Goal: Transaction & Acquisition: Purchase product/service

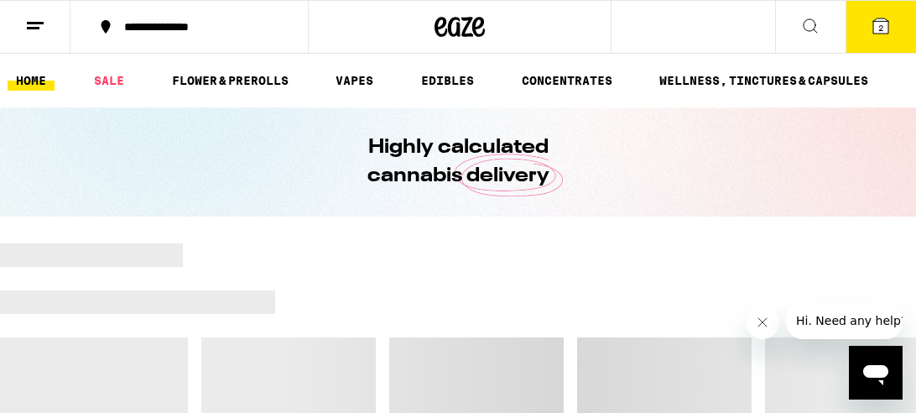
click at [884, 25] on icon at bounding box center [880, 25] width 15 height 15
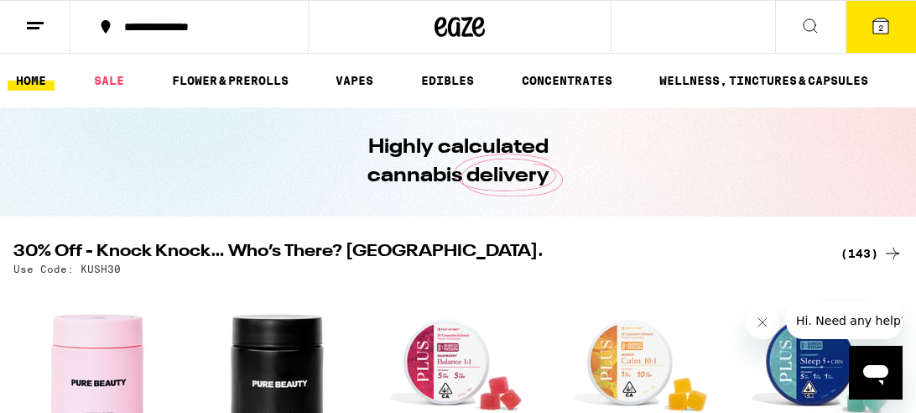
click at [878, 26] on span "2" at bounding box center [880, 28] width 5 height 10
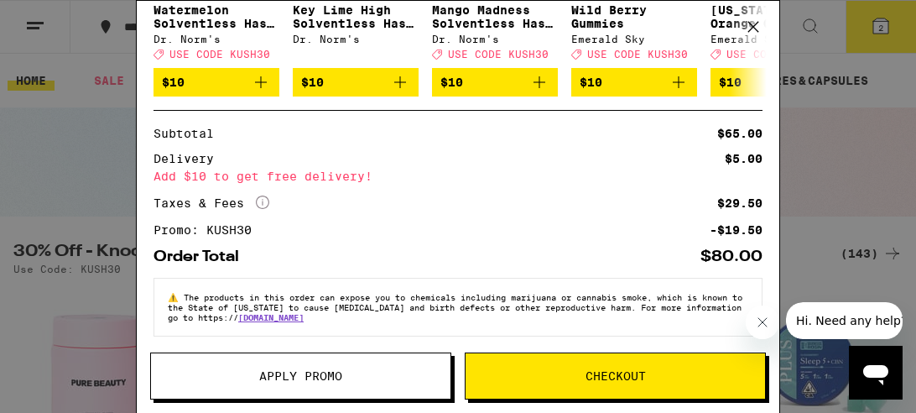
scroll to position [383, 0]
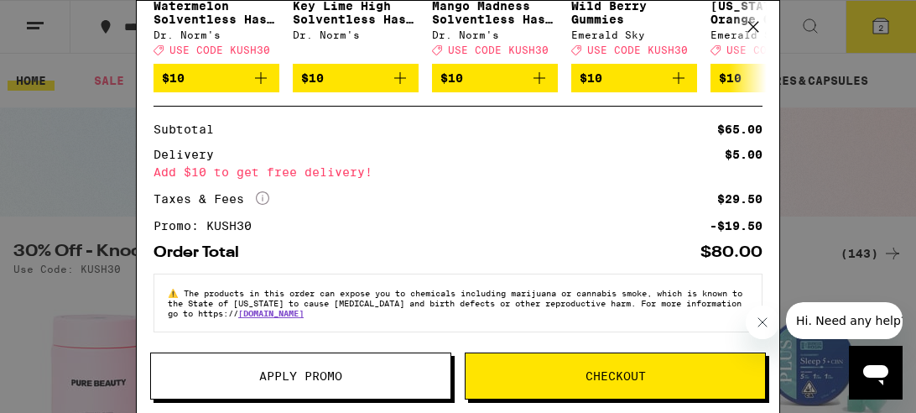
click at [276, 378] on span "Apply Promo" at bounding box center [300, 376] width 83 height 12
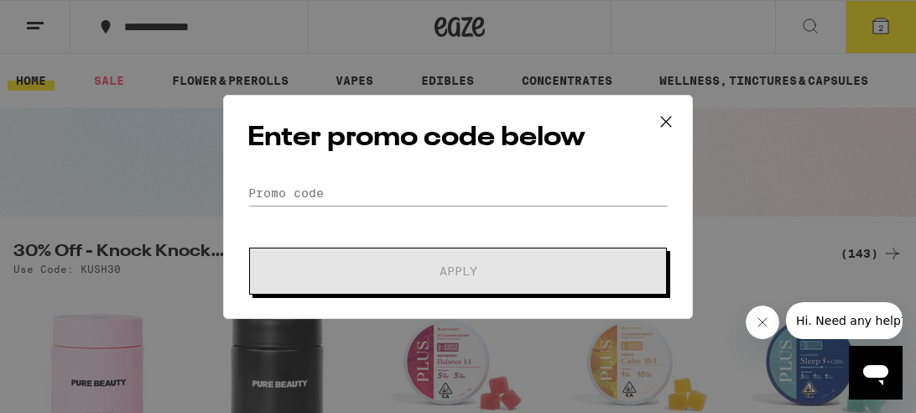
click at [662, 121] on icon at bounding box center [665, 121] width 25 height 25
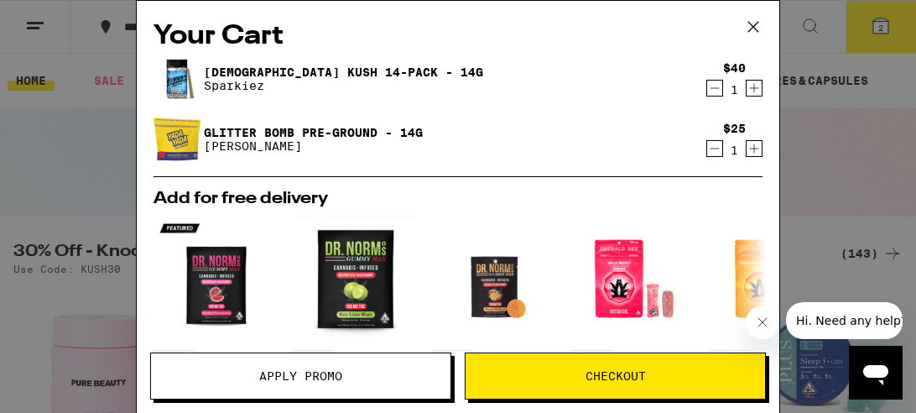
click at [752, 29] on icon at bounding box center [753, 26] width 25 height 25
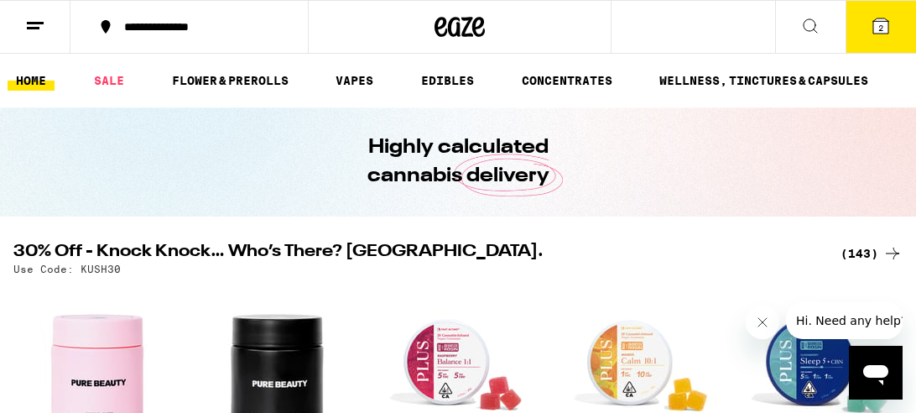
click at [877, 23] on icon at bounding box center [880, 25] width 15 height 15
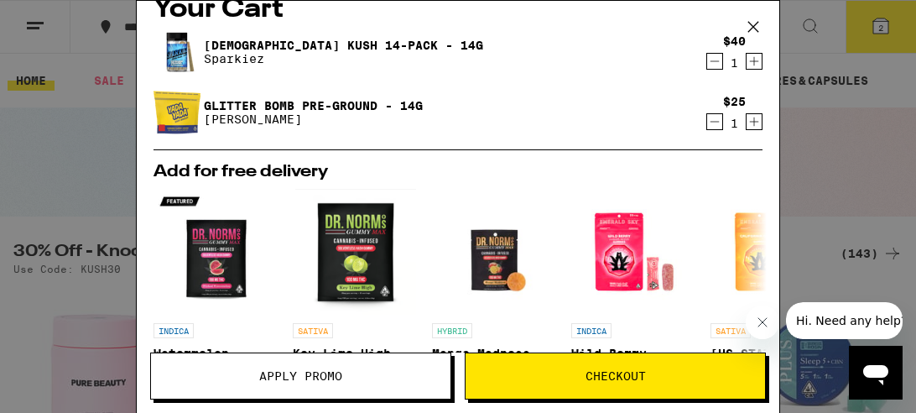
scroll to position [3, 0]
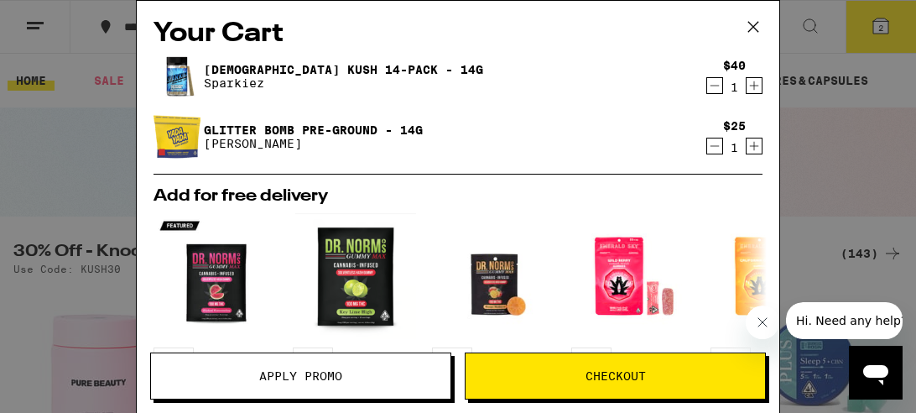
click at [754, 22] on icon at bounding box center [753, 26] width 25 height 25
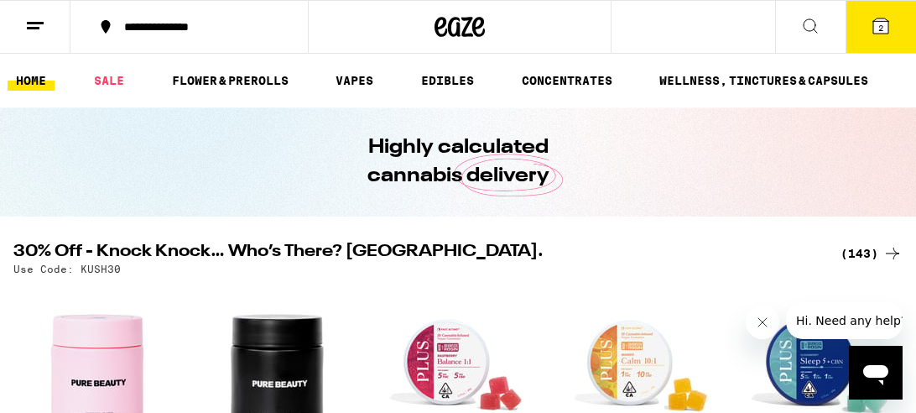
click at [857, 252] on div "(143)" at bounding box center [872, 253] width 62 height 20
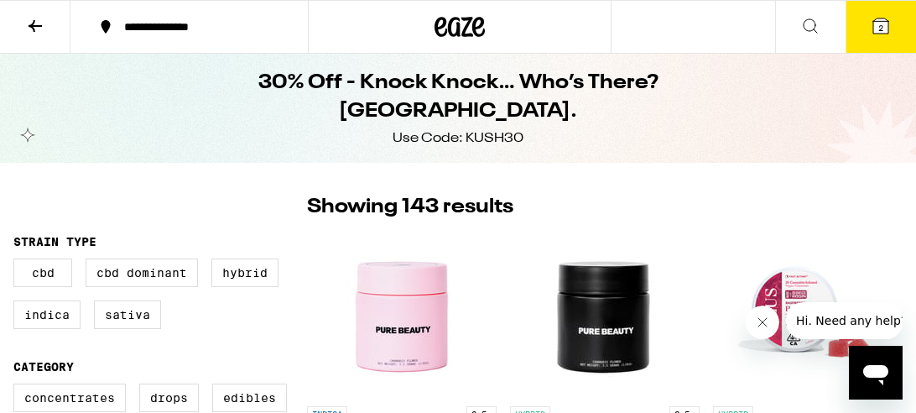
click at [39, 23] on icon at bounding box center [35, 26] width 20 height 20
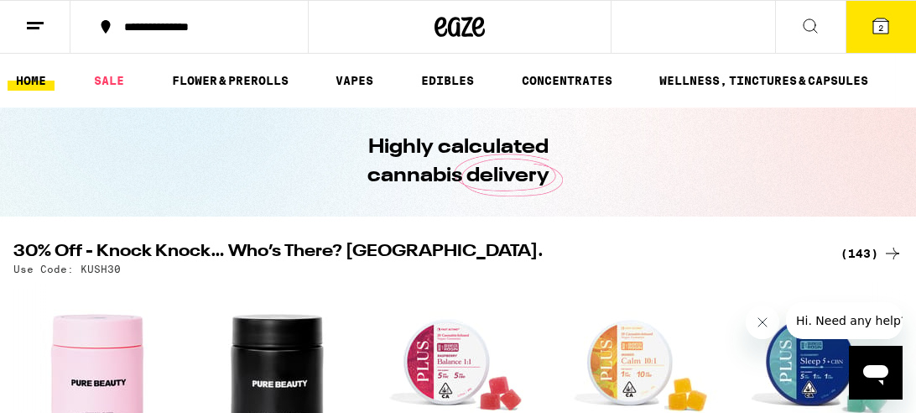
click at [812, 23] on icon at bounding box center [810, 26] width 20 height 20
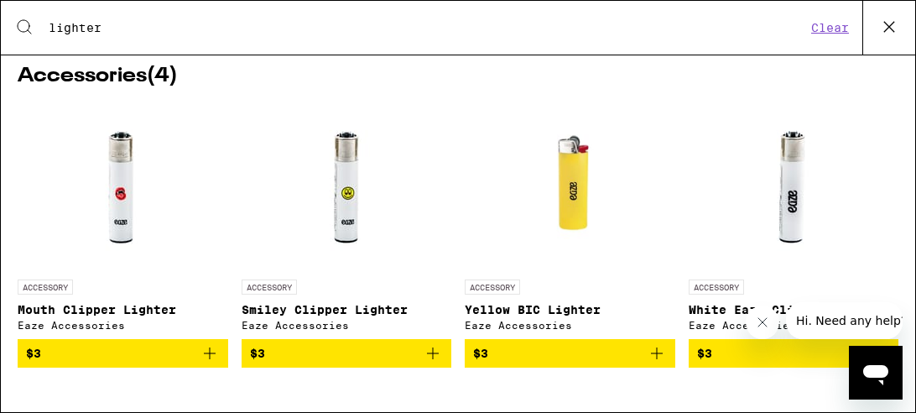
scroll to position [37, 0]
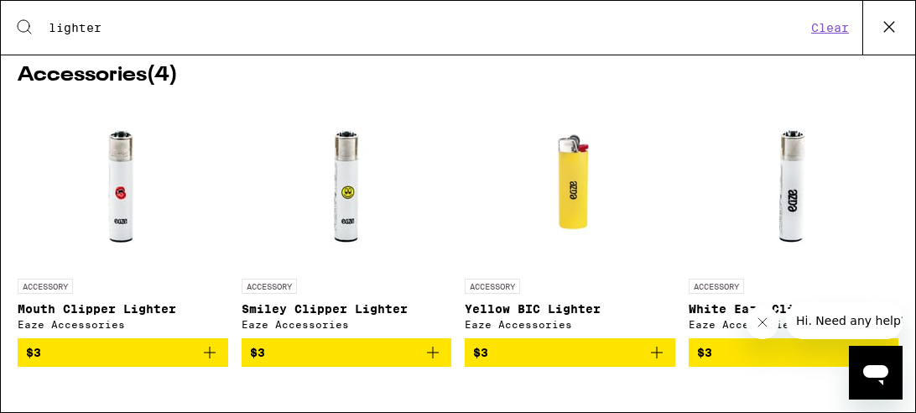
type input "lighter"
click at [430, 361] on icon "Add to bag" at bounding box center [433, 352] width 20 height 20
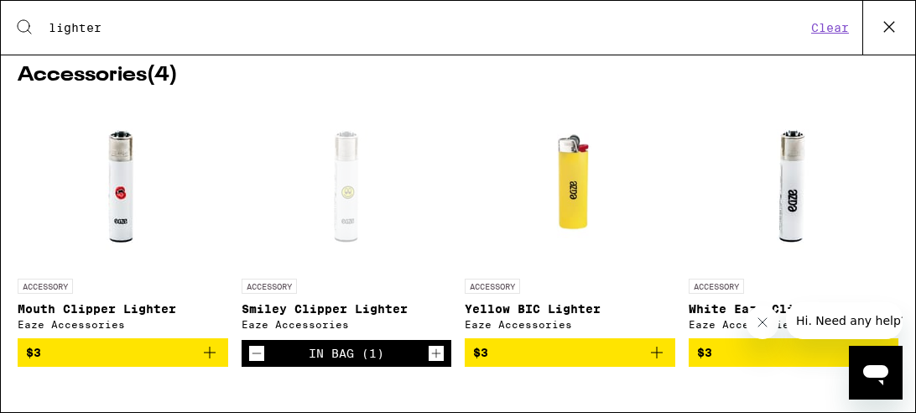
click at [894, 28] on icon at bounding box center [889, 26] width 25 height 25
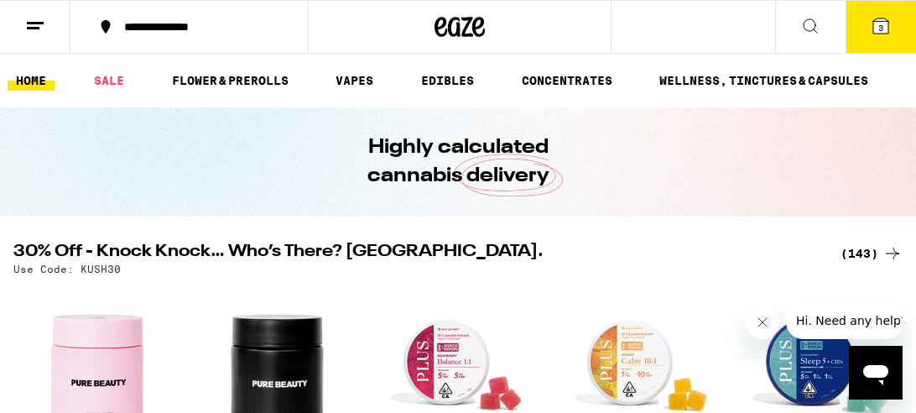
click at [884, 29] on icon at bounding box center [880, 25] width 15 height 15
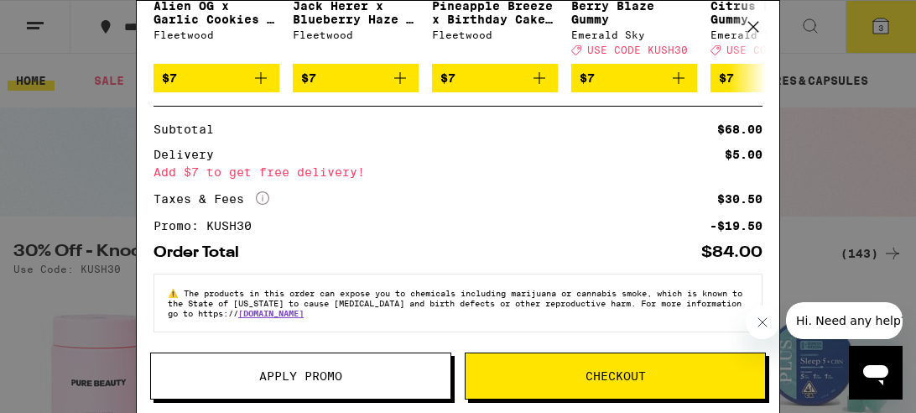
scroll to position [444, 0]
click at [755, 25] on icon at bounding box center [753, 27] width 10 height 10
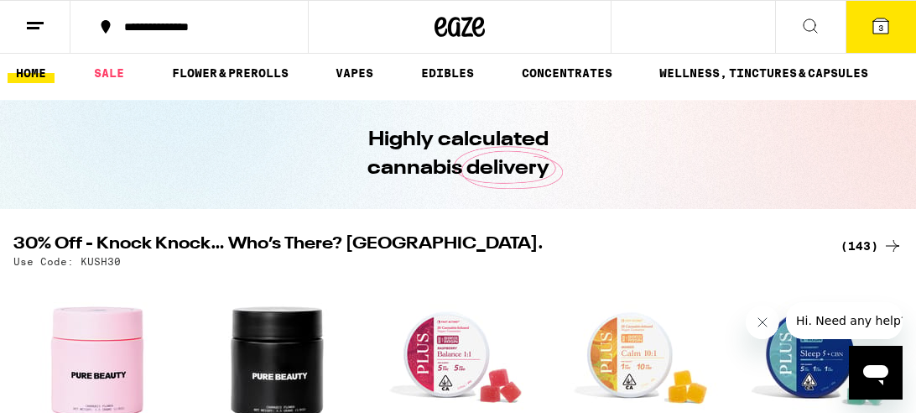
scroll to position [8, 0]
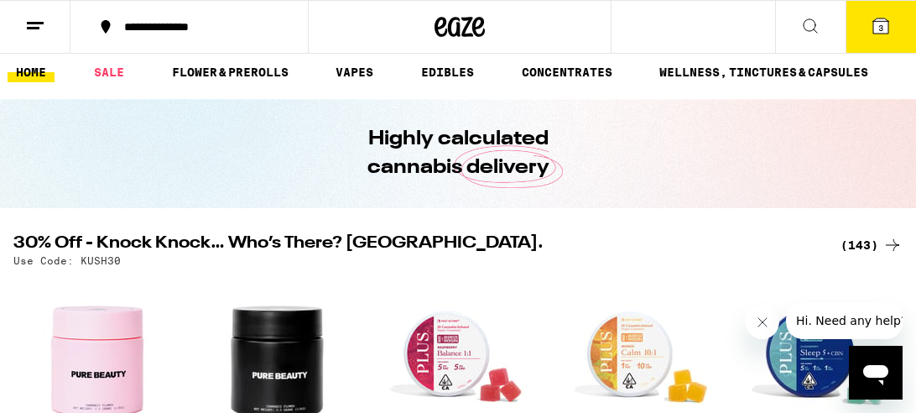
click at [862, 243] on div "(143)" at bounding box center [872, 245] width 62 height 20
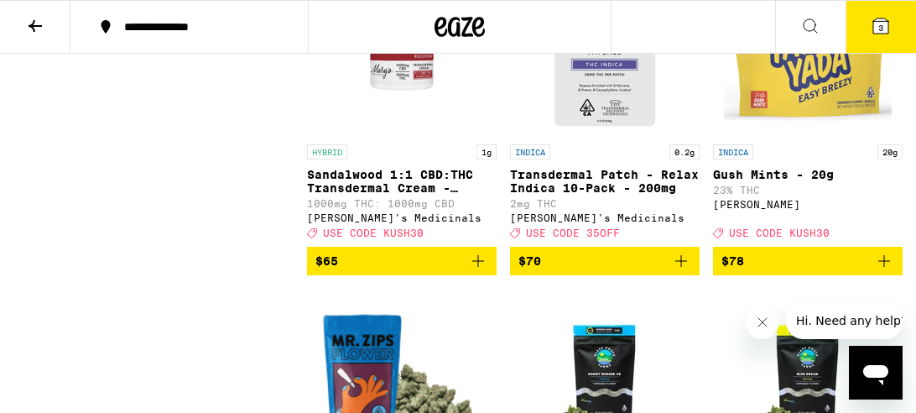
scroll to position [14613, 0]
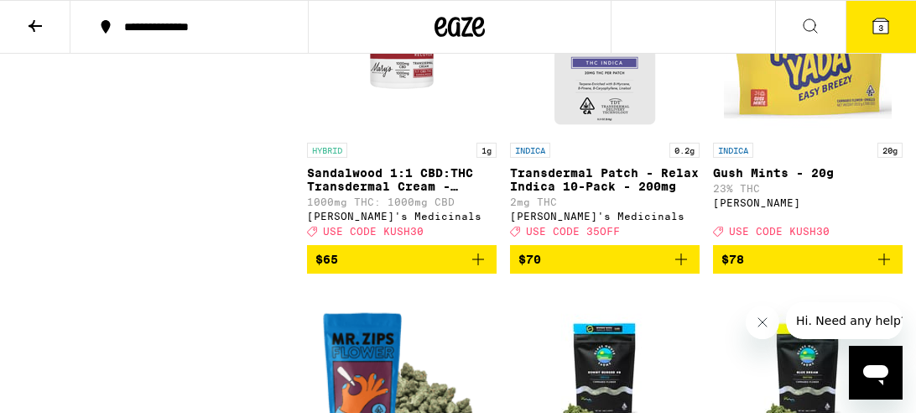
click at [884, 28] on icon at bounding box center [880, 25] width 15 height 15
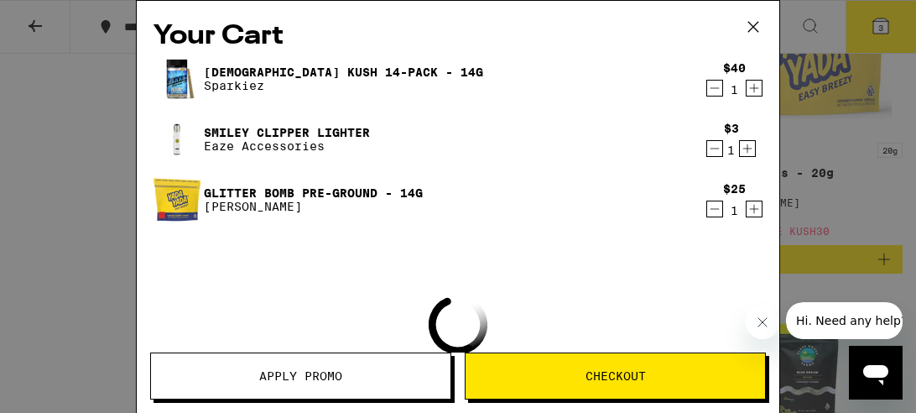
click at [747, 154] on icon "Increment" at bounding box center [747, 148] width 15 height 20
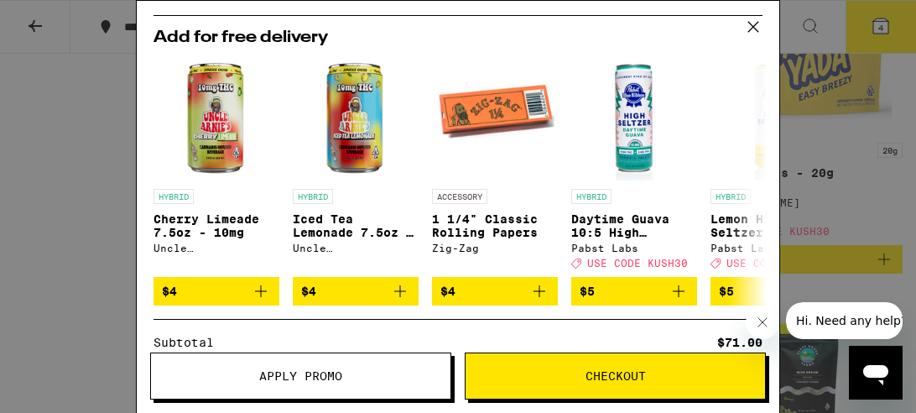
scroll to position [216, 0]
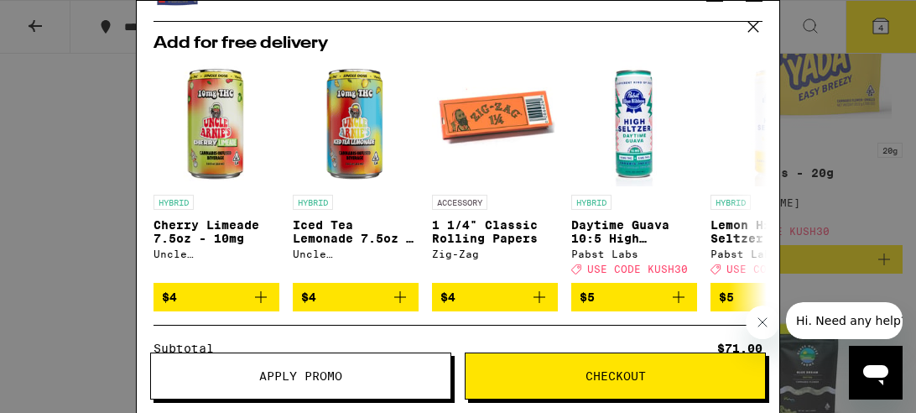
click at [539, 303] on icon "Add to bag" at bounding box center [540, 297] width 12 height 12
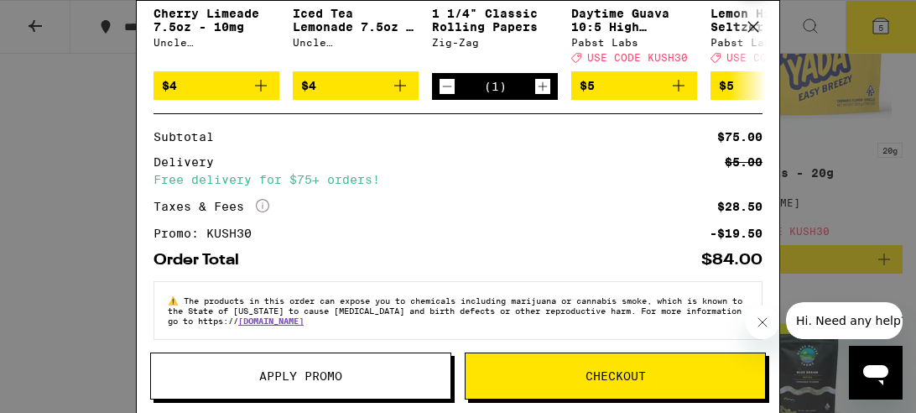
scroll to position [504, 0]
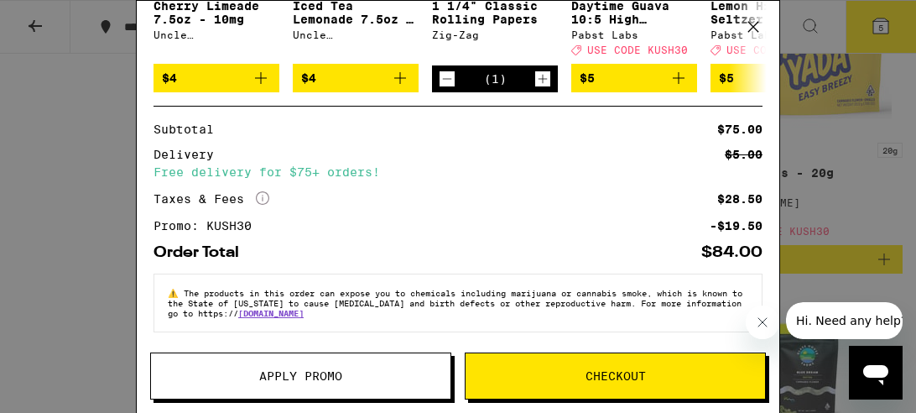
click at [609, 382] on span "Checkout" at bounding box center [616, 376] width 60 height 12
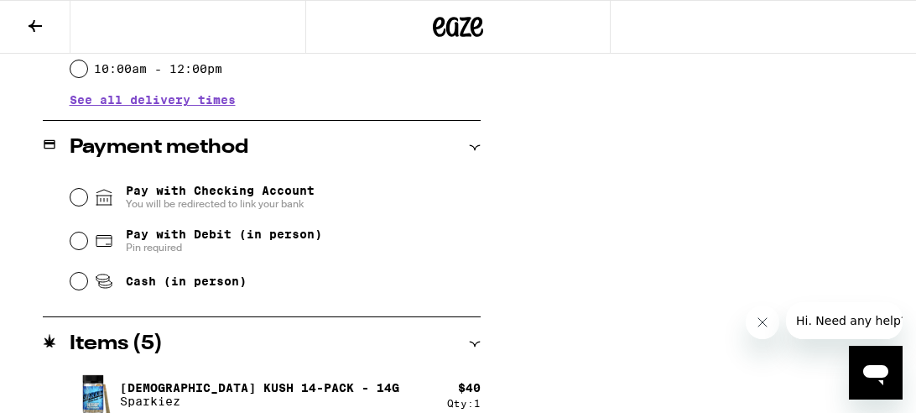
scroll to position [661, 0]
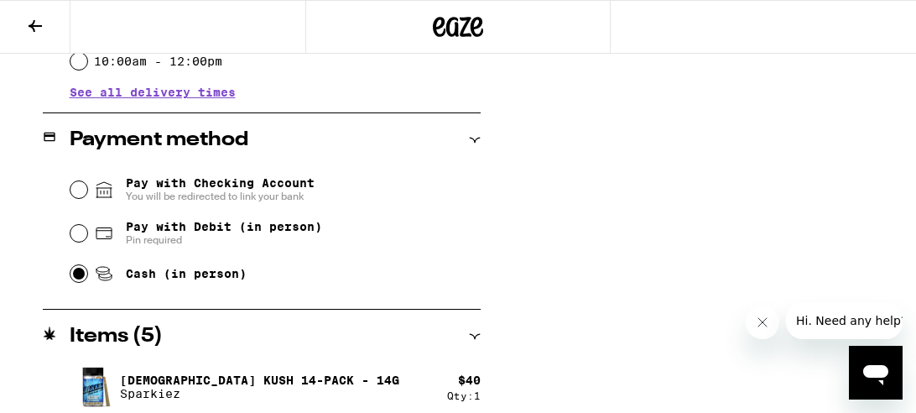
click at [74, 273] on input "Cash (in person)" at bounding box center [78, 273] width 17 height 17
radio input "true"
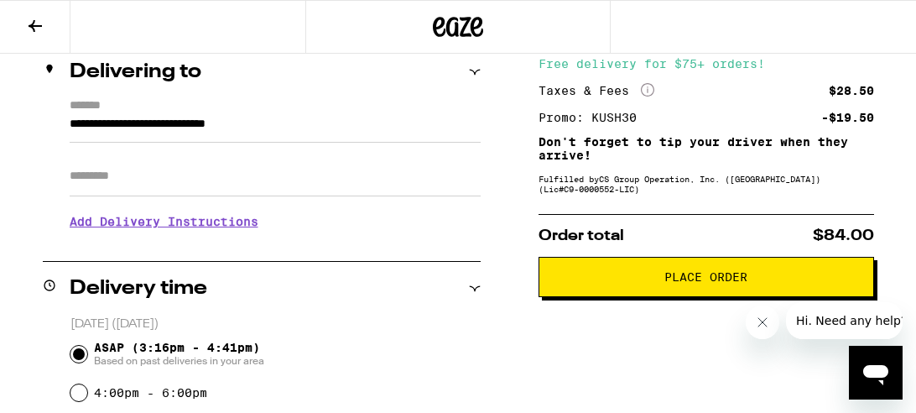
scroll to position [204, 0]
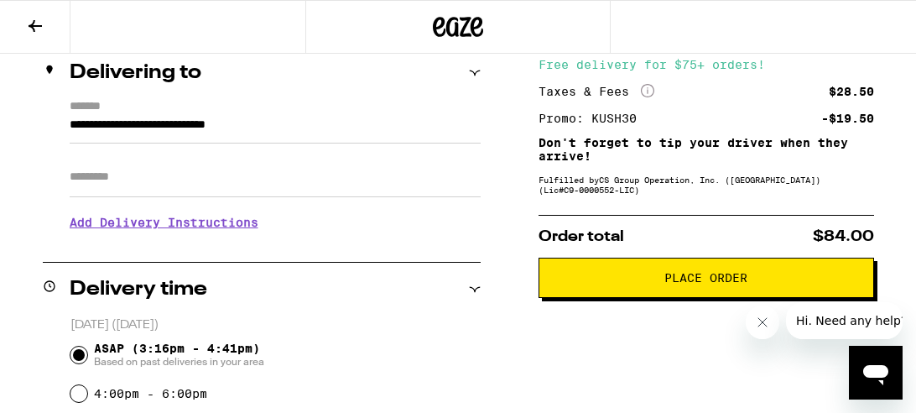
click at [637, 290] on button "Place Order" at bounding box center [707, 278] width 336 height 40
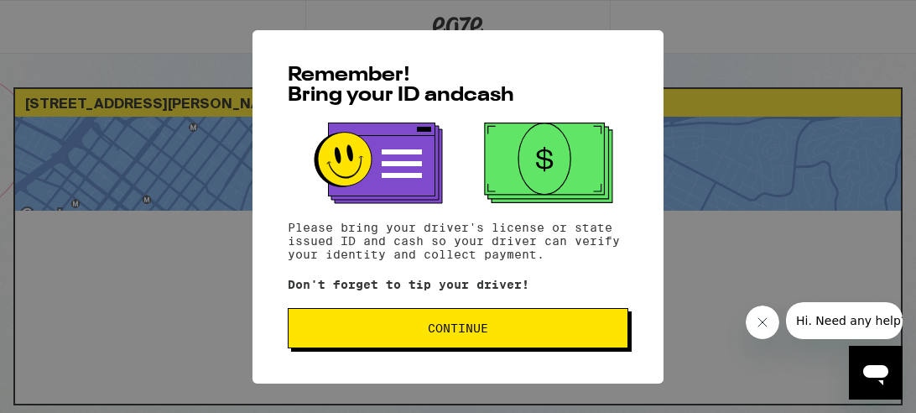
click at [513, 338] on button "Continue" at bounding box center [458, 328] width 341 height 40
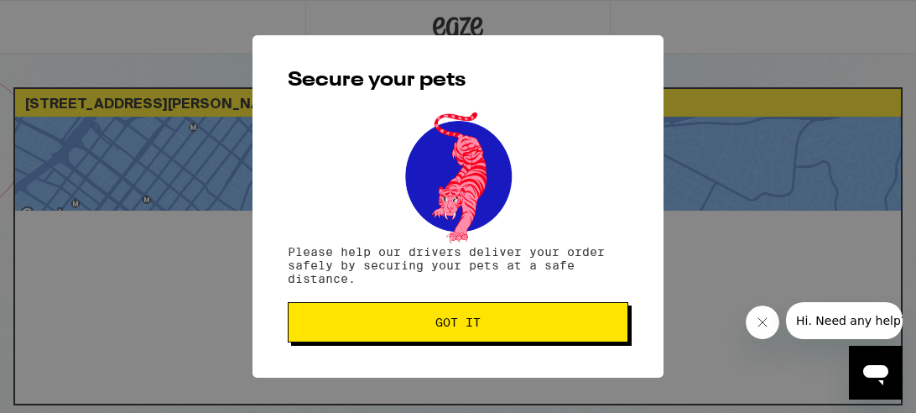
click at [525, 325] on span "Got it" at bounding box center [458, 322] width 312 height 12
